Goal: Information Seeking & Learning: Learn about a topic

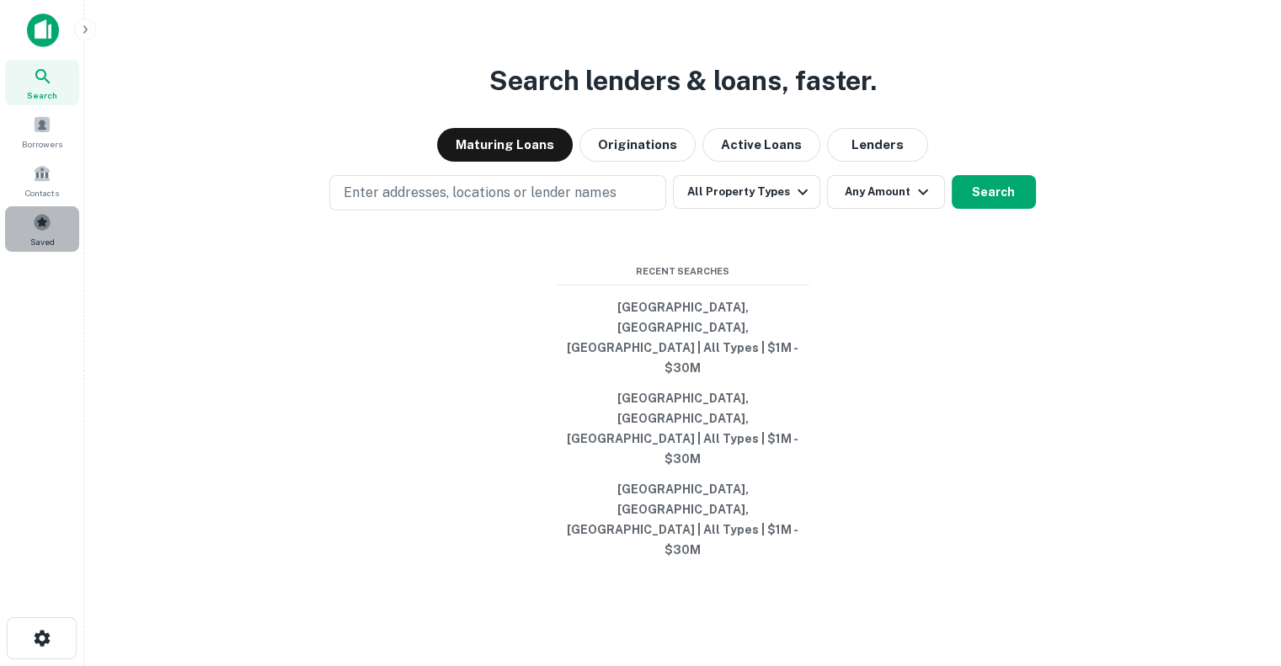
click at [35, 235] on span "Saved" at bounding box center [42, 241] width 24 height 13
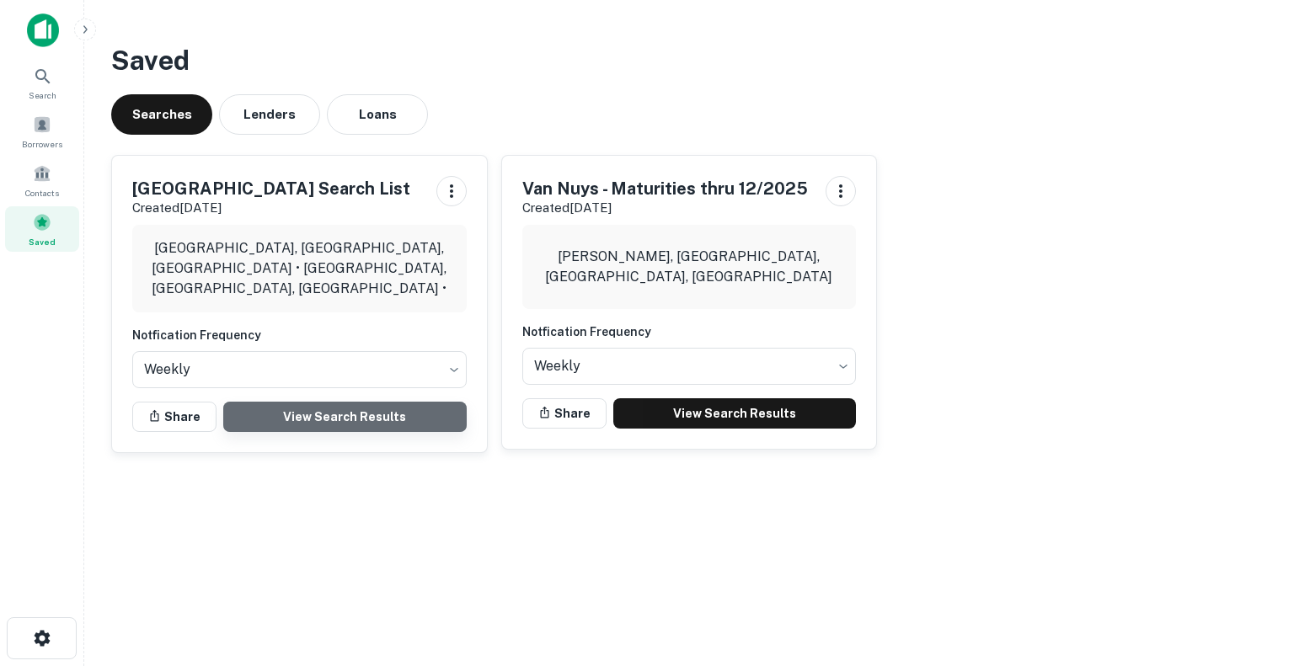
click at [300, 410] on link "View Search Results" at bounding box center [344, 417] width 243 height 30
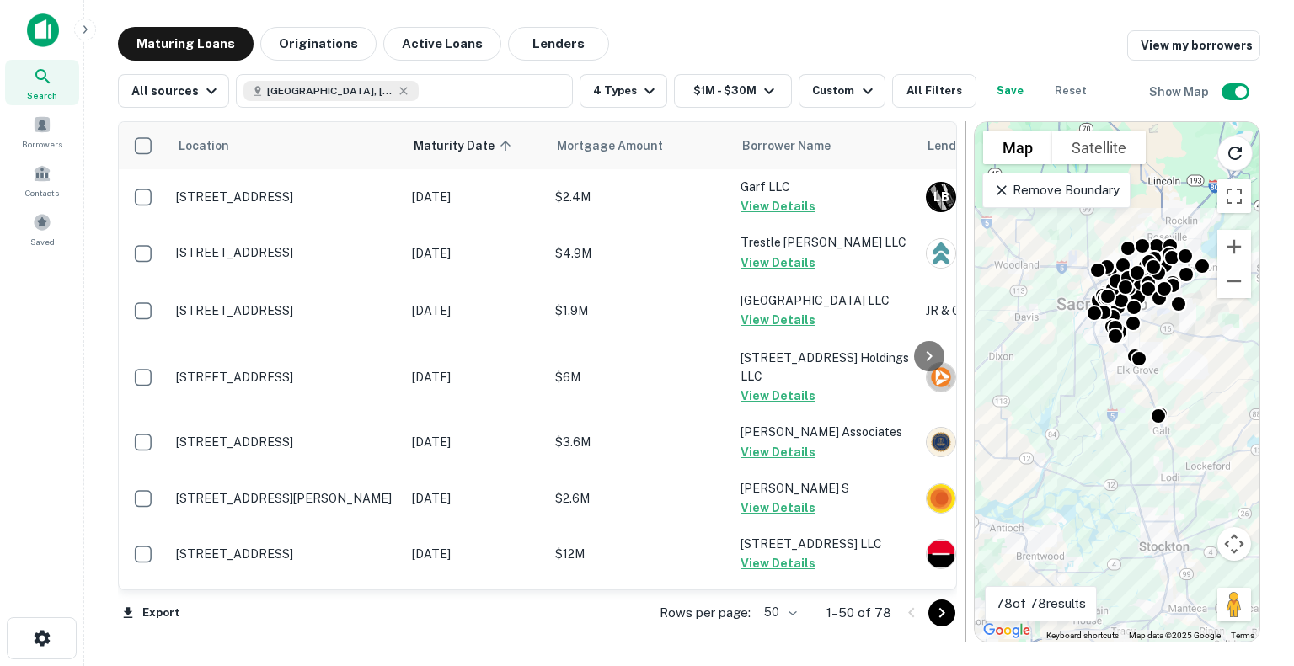
drag, startPoint x: 808, startPoint y: 253, endPoint x: 965, endPoint y: 290, distance: 161.6
click at [965, 290] on div at bounding box center [965, 381] width 2 height 521
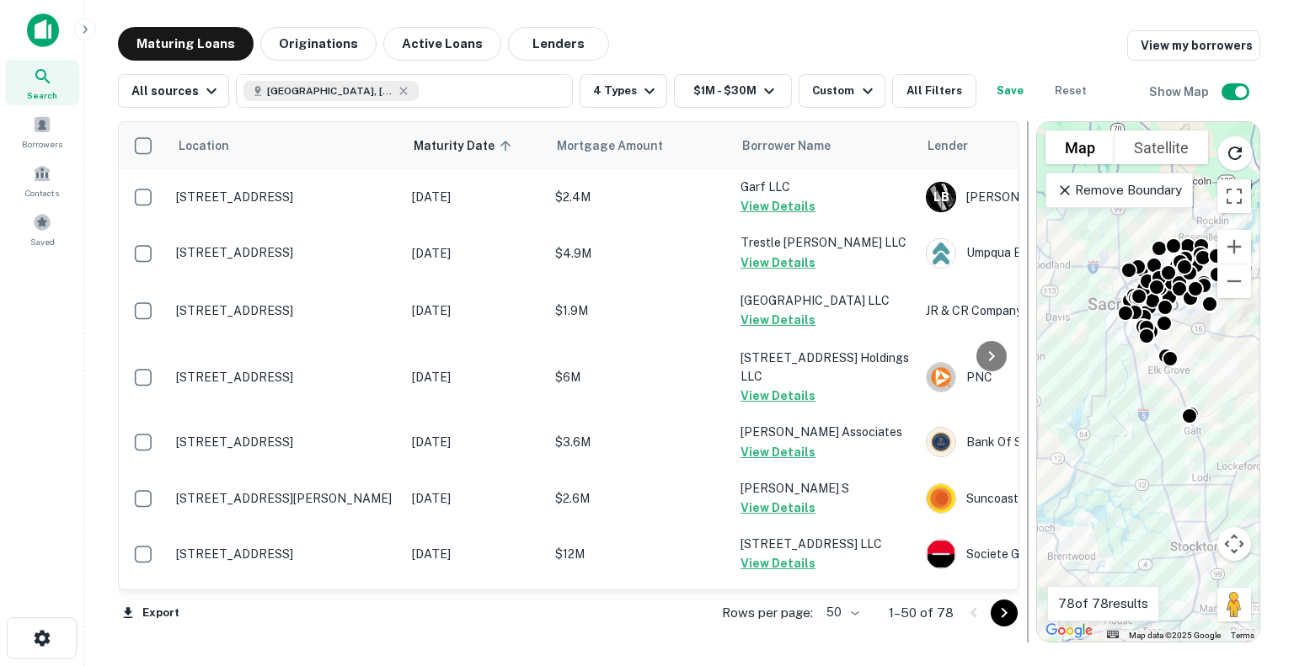
drag, startPoint x: 965, startPoint y: 290, endPoint x: 1028, endPoint y: 296, distance: 63.4
click at [1028, 296] on div at bounding box center [1027, 381] width 17 height 521
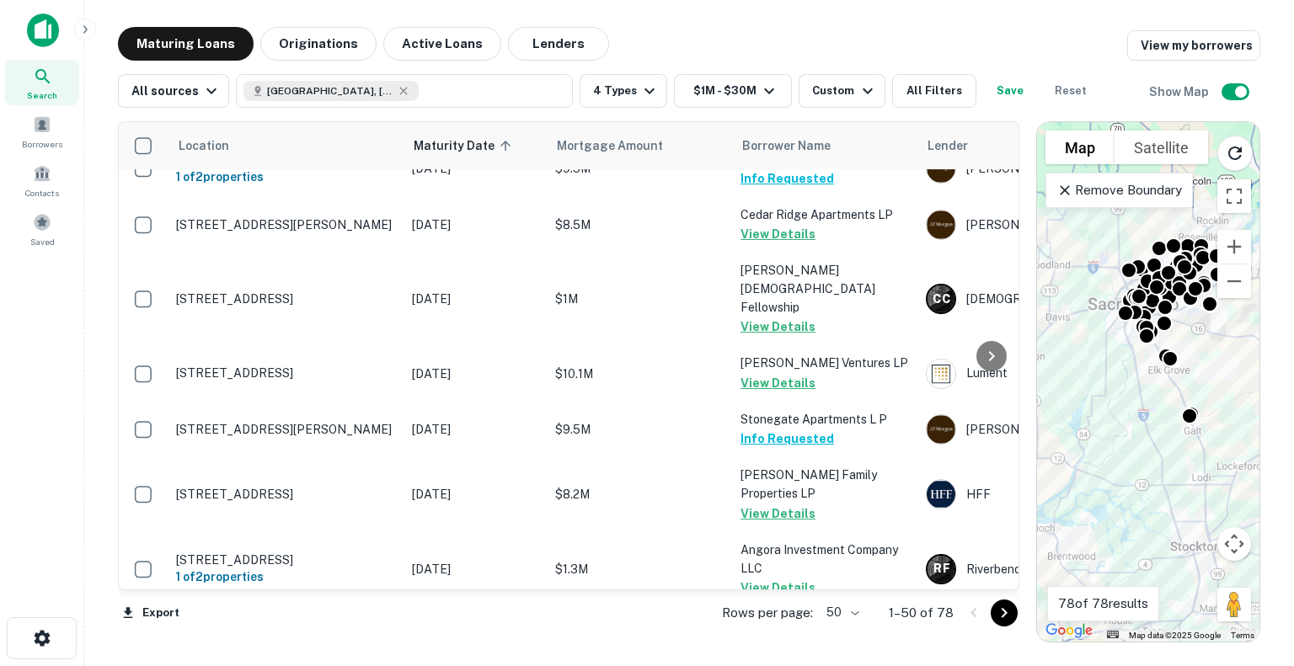
scroll to position [2767, 0]
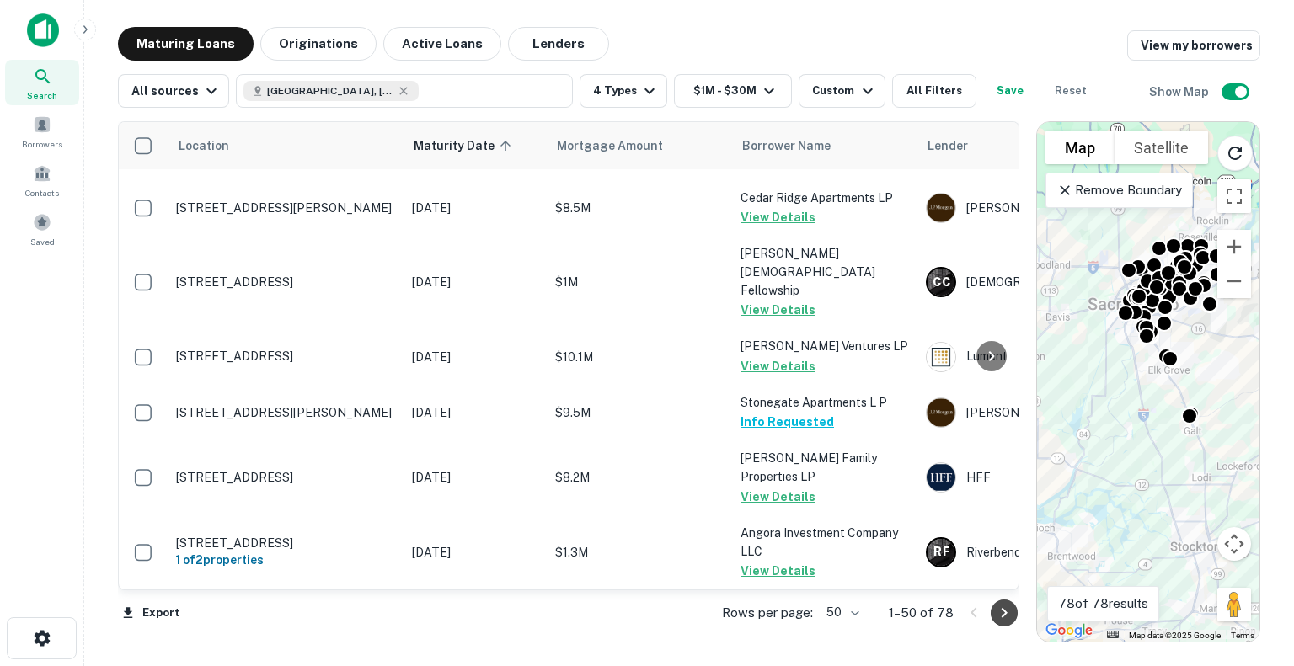
click at [1000, 609] on icon "Go to next page" at bounding box center [1004, 613] width 20 height 20
